Goal: Task Accomplishment & Management: Manage account settings

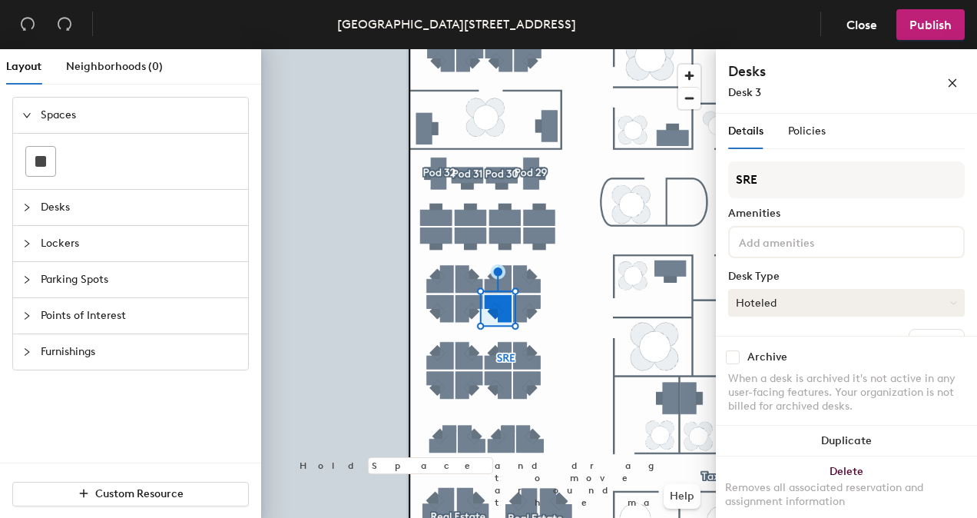
click at [769, 306] on button "Hoteled" at bounding box center [846, 303] width 237 height 28
click at [759, 394] on div "Hoteled" at bounding box center [806, 396] width 154 height 23
click at [737, 306] on button "Hoteled" at bounding box center [846, 303] width 237 height 28
click at [766, 297] on button "Hoteled" at bounding box center [846, 303] width 237 height 28
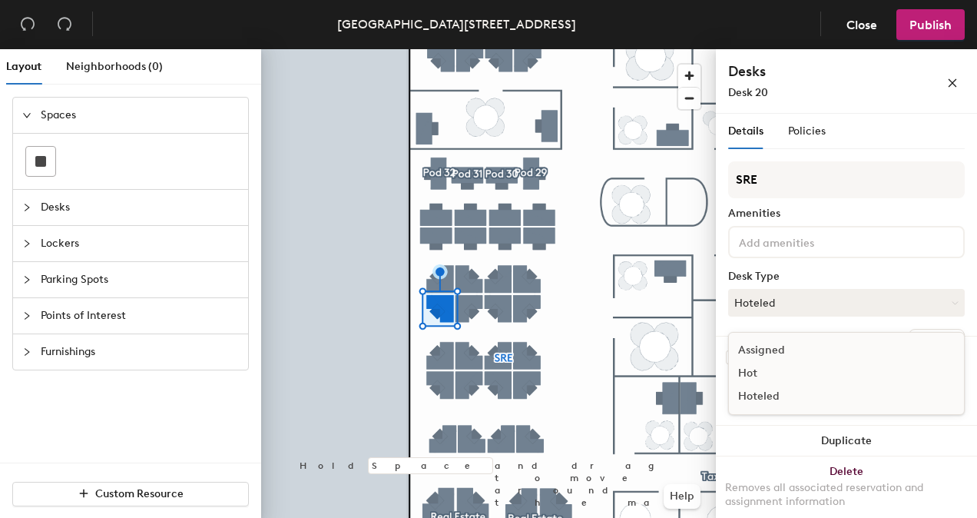
click at [753, 393] on div "Hoteled" at bounding box center [806, 396] width 154 height 23
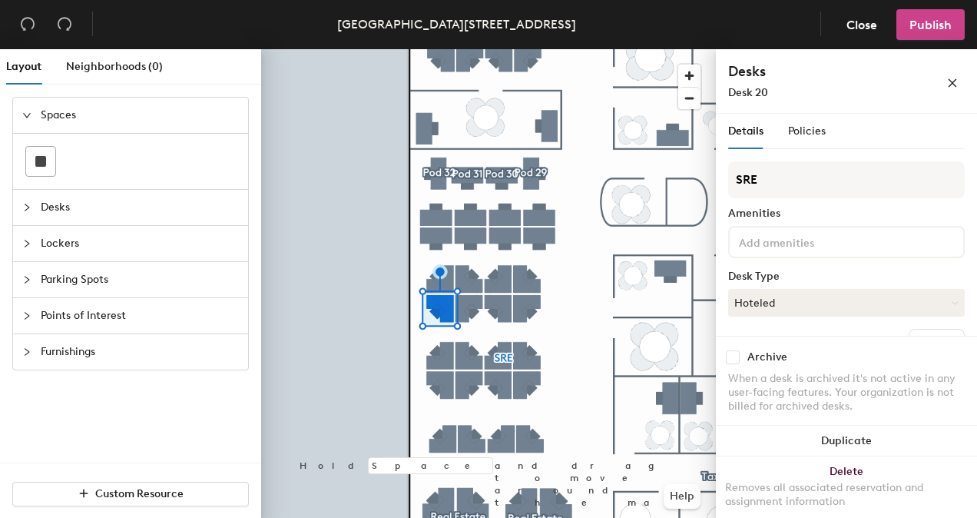
click at [925, 31] on span "Publish" at bounding box center [930, 25] width 42 height 15
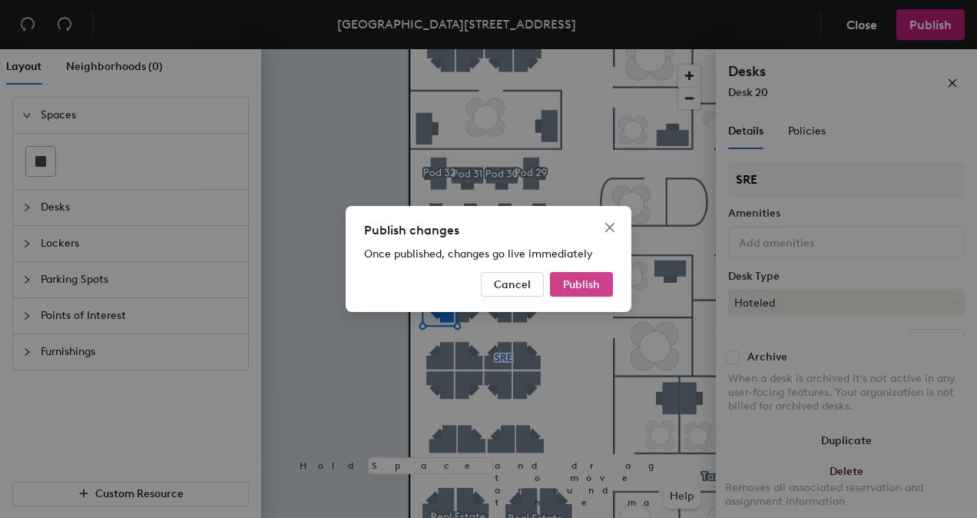
click at [594, 280] on span "Publish" at bounding box center [581, 284] width 37 height 13
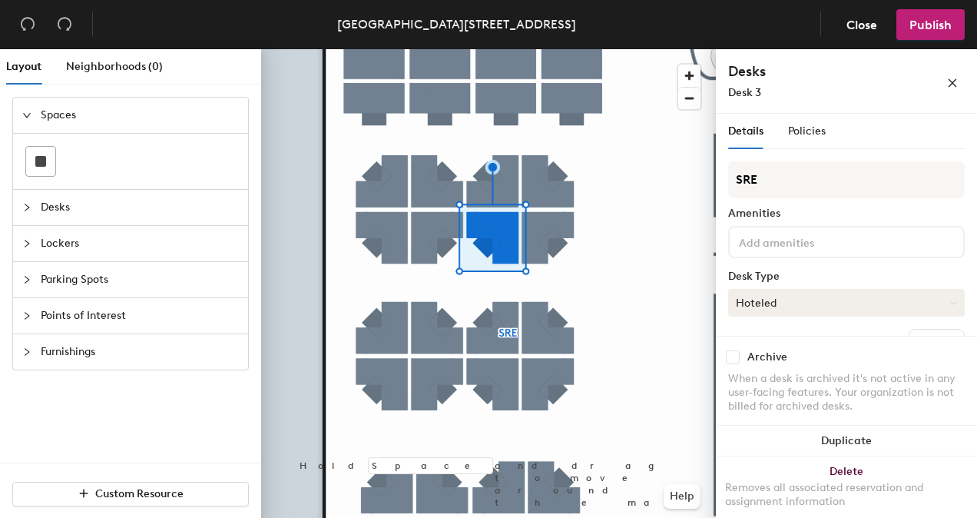
click at [736, 293] on button "Hoteled" at bounding box center [846, 303] width 237 height 28
click at [775, 346] on div "Assigned" at bounding box center [806, 350] width 154 height 23
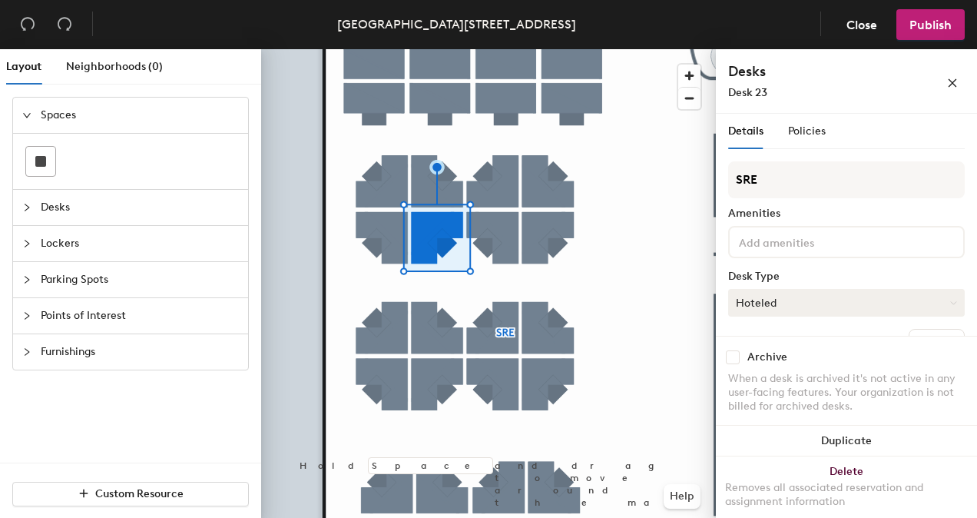
click at [733, 297] on button "Hoteled" at bounding box center [846, 303] width 237 height 28
click at [776, 354] on div "Assigned" at bounding box center [806, 350] width 154 height 23
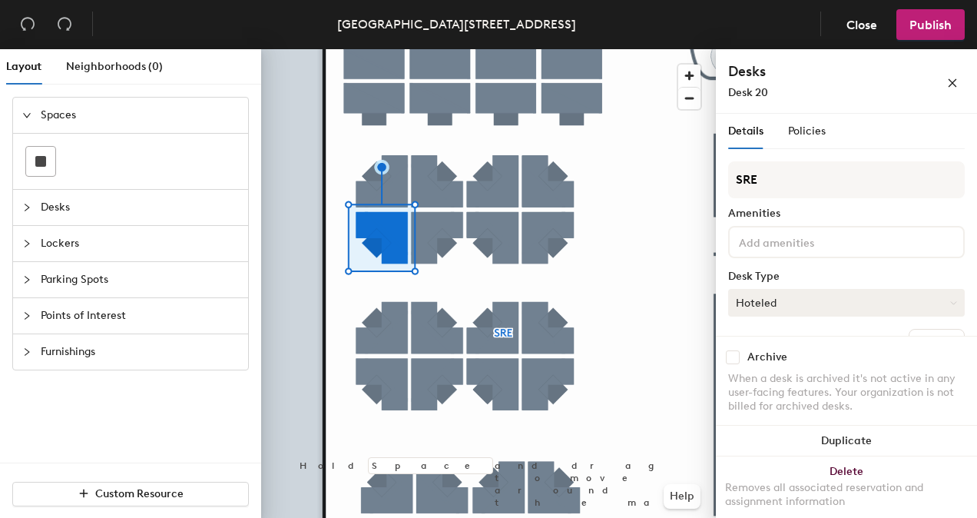
click at [745, 299] on button "Hoteled" at bounding box center [846, 303] width 237 height 28
click at [766, 358] on div "Assigned" at bounding box center [806, 350] width 154 height 23
click at [941, 24] on span "Publish" at bounding box center [930, 25] width 42 height 15
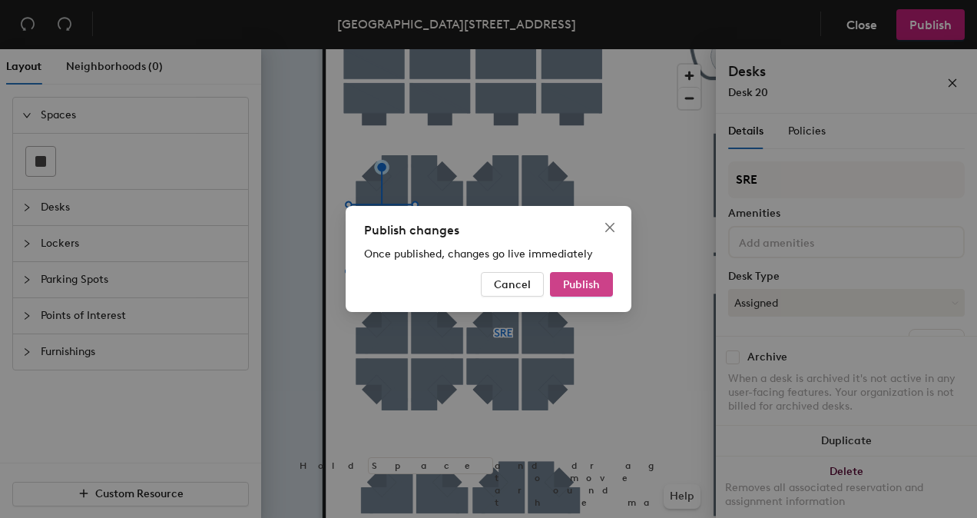
click at [597, 279] on span "Publish" at bounding box center [581, 284] width 37 height 13
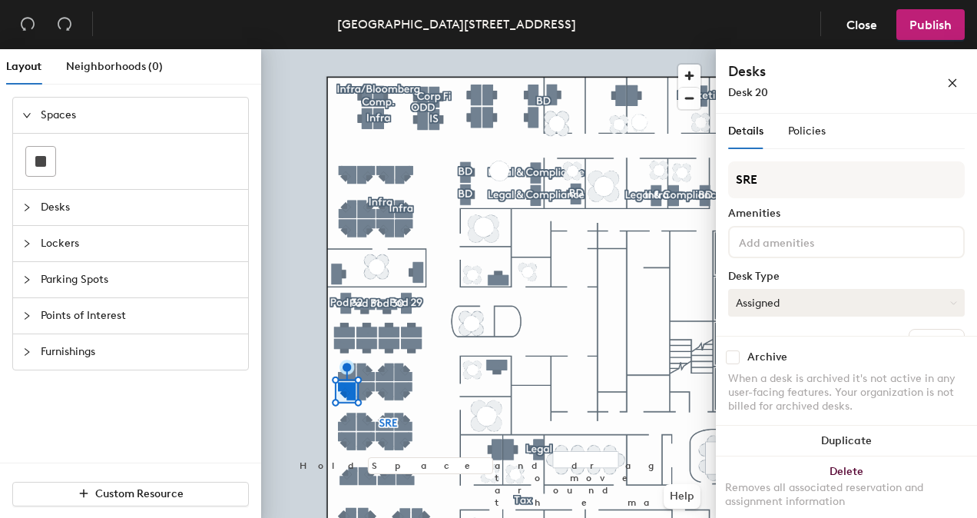
click at [751, 309] on button "Assigned" at bounding box center [846, 303] width 237 height 28
click at [756, 393] on div "Hoteled" at bounding box center [806, 396] width 154 height 23
click at [790, 293] on button "Hoteled" at bounding box center [846, 303] width 237 height 28
click at [763, 372] on div "Hot" at bounding box center [806, 373] width 154 height 23
click at [800, 301] on button "Hot" at bounding box center [846, 303] width 237 height 28
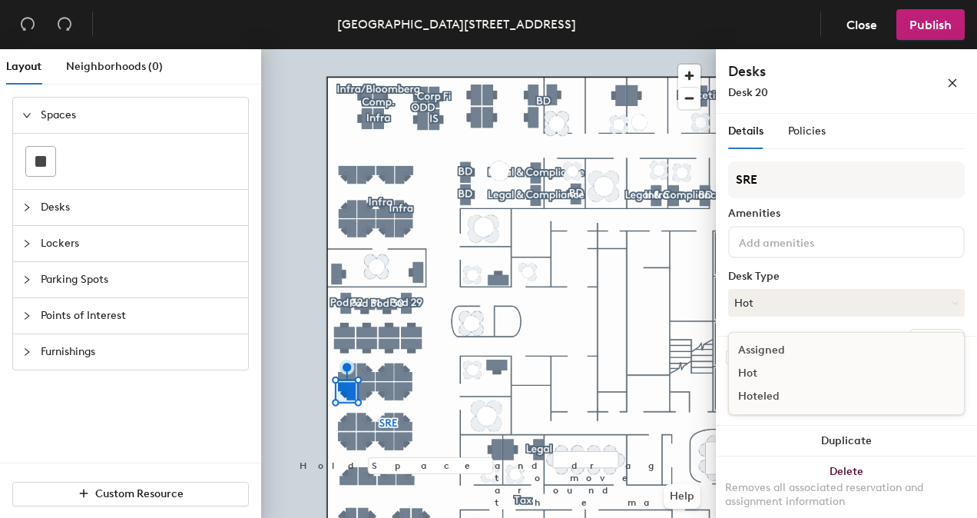
click at [755, 395] on div "Hoteled" at bounding box center [806, 396] width 154 height 23
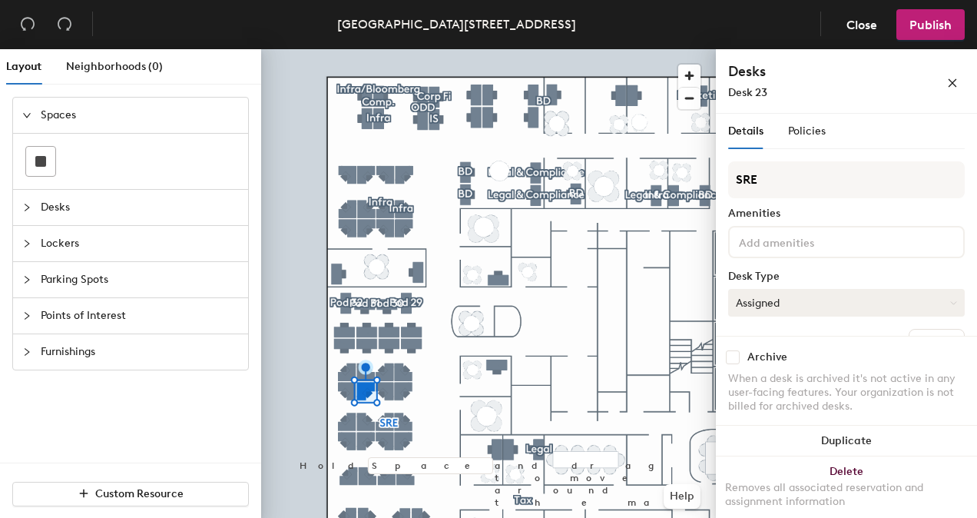
click at [739, 304] on button "Assigned" at bounding box center [846, 303] width 237 height 28
